Goal: Find specific page/section: Find specific page/section

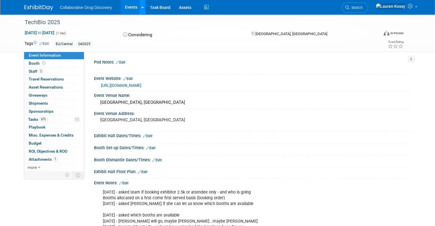
click at [141, 8] on link at bounding box center [142, 7] width 6 height 14
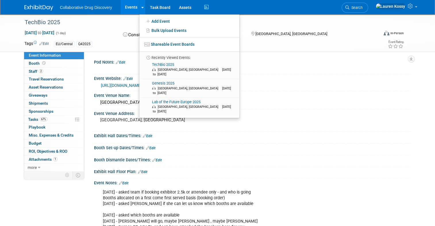
click at [128, 7] on link "Events" at bounding box center [131, 7] width 21 height 14
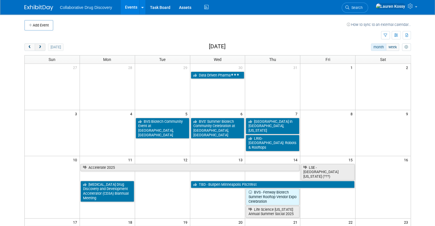
click at [43, 45] on button "next" at bounding box center [40, 46] width 11 height 7
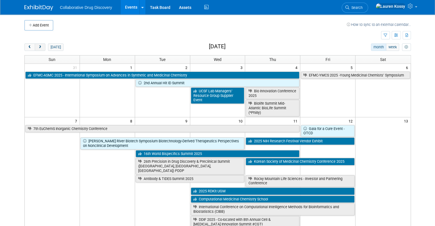
click at [43, 45] on button "next" at bounding box center [40, 46] width 11 height 7
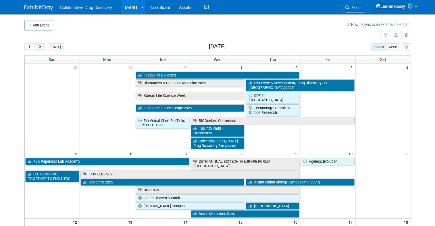
click at [43, 45] on button "next" at bounding box center [40, 46] width 11 height 7
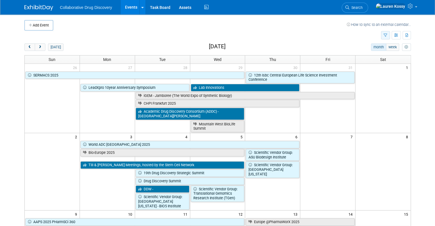
click at [385, 35] on icon "button" at bounding box center [386, 36] width 4 height 4
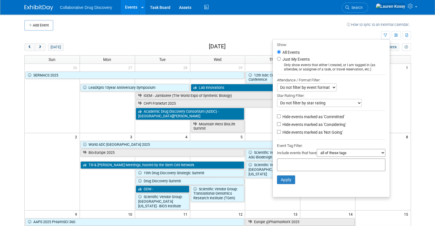
click at [287, 61] on label "Just My Events" at bounding box center [295, 59] width 28 height 6
click at [281, 61] on input "Just My Events" at bounding box center [279, 59] width 4 height 4
radio input "true"
click at [285, 182] on button "Apply" at bounding box center [286, 179] width 18 height 9
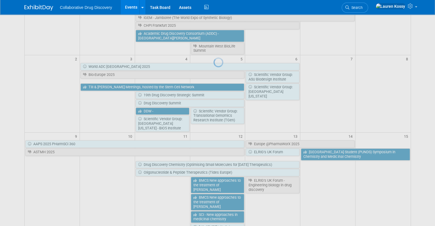
scroll to position [115, 0]
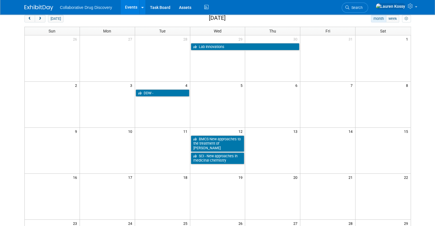
scroll to position [29, 0]
